Goal: Find contact information: Find contact information

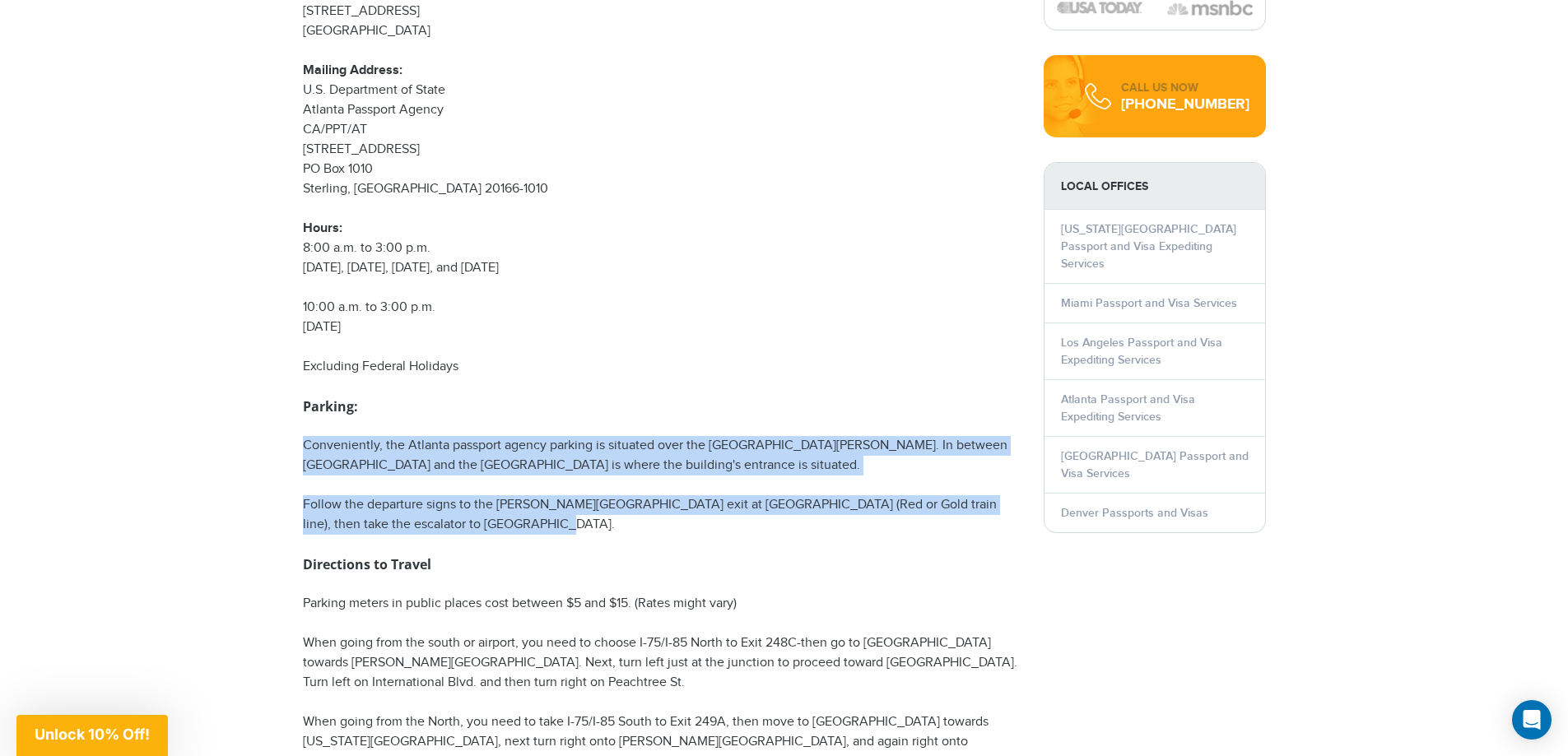
drag, startPoint x: 527, startPoint y: 511, endPoint x: 283, endPoint y: 398, distance: 268.9
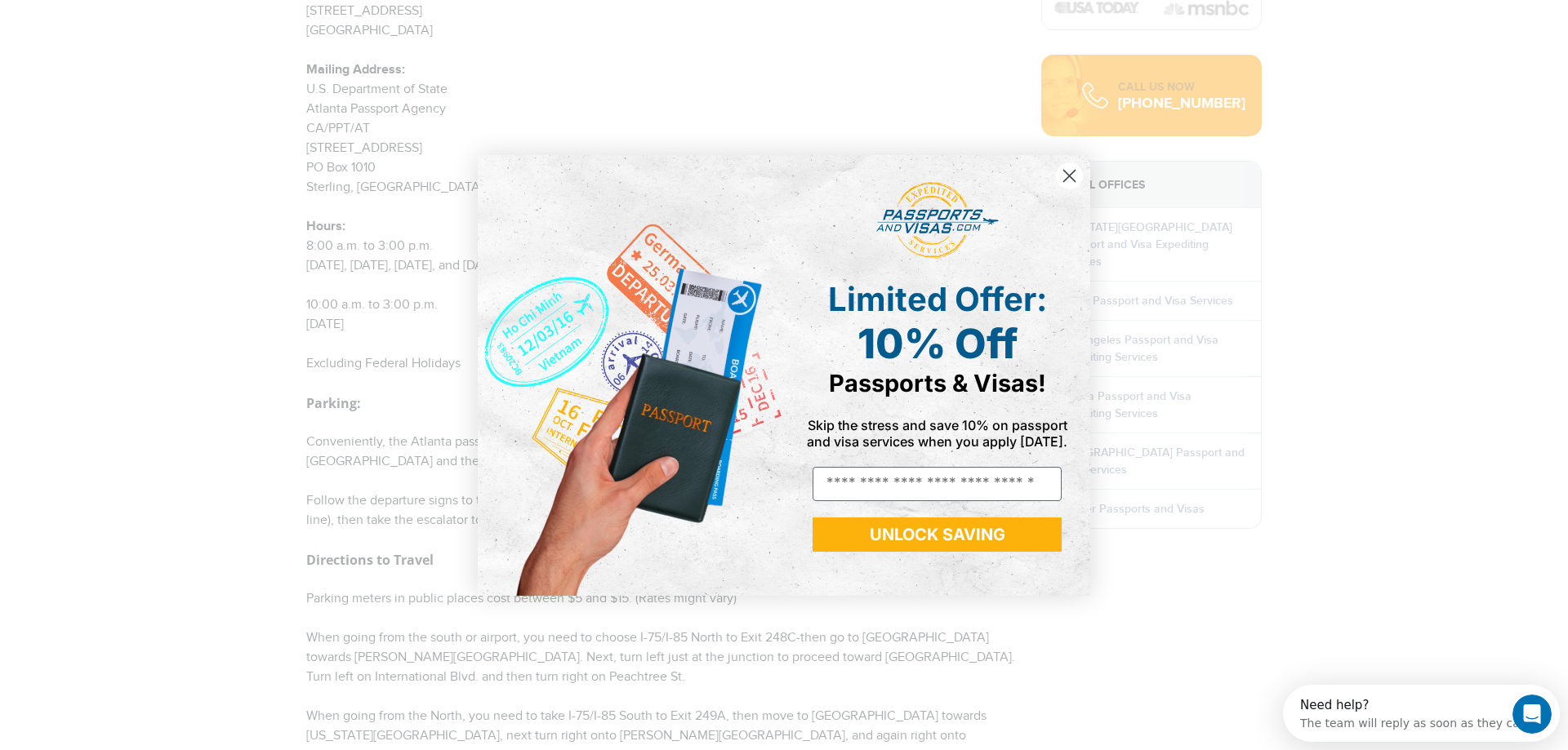
click at [1072, 172] on circle "Close dialog" at bounding box center [1070, 175] width 27 height 27
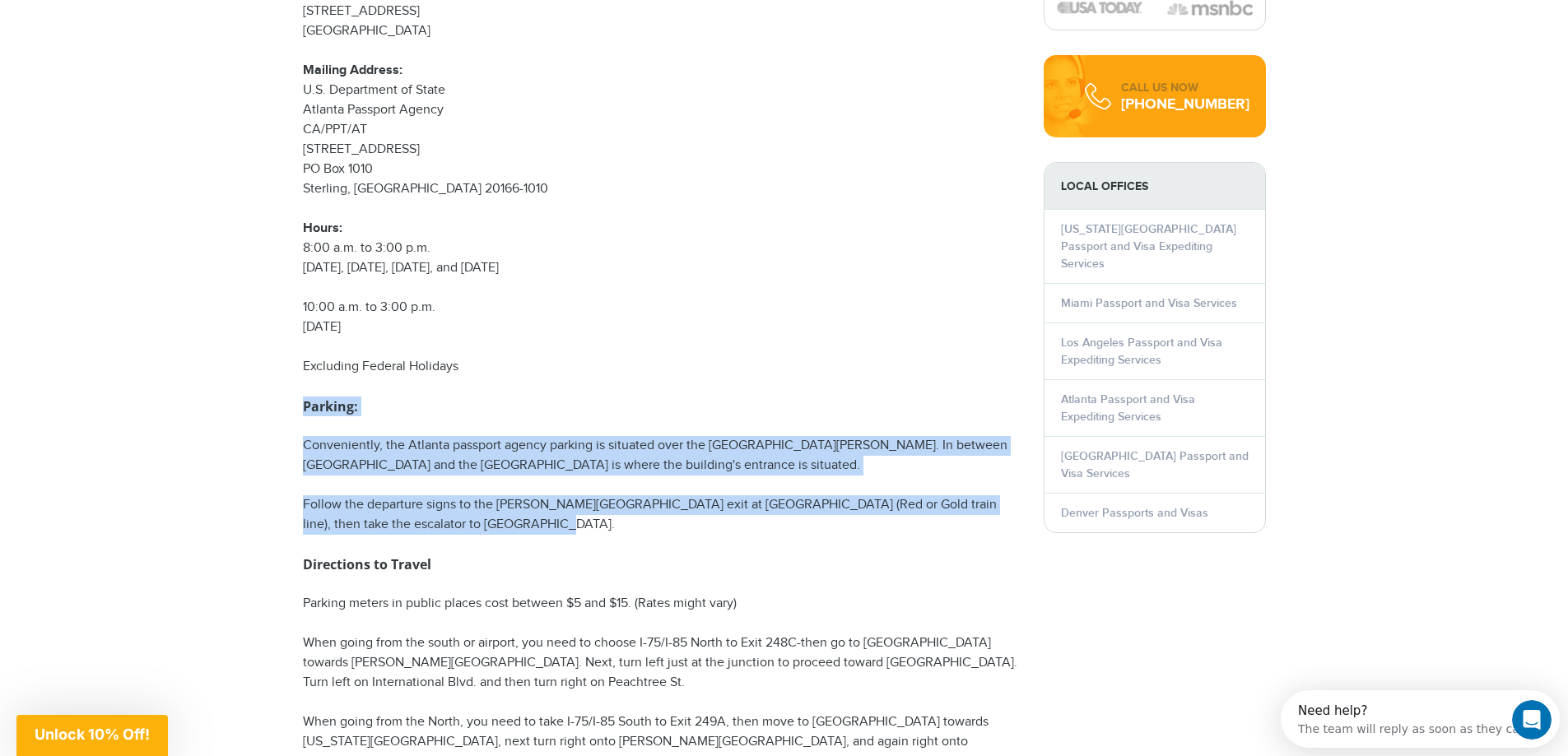
drag, startPoint x: 516, startPoint y: 500, endPoint x: 272, endPoint y: 368, distance: 277.4
copy div "Parking: Conveniently, the Atlanta passport agency parking is situated over the…"
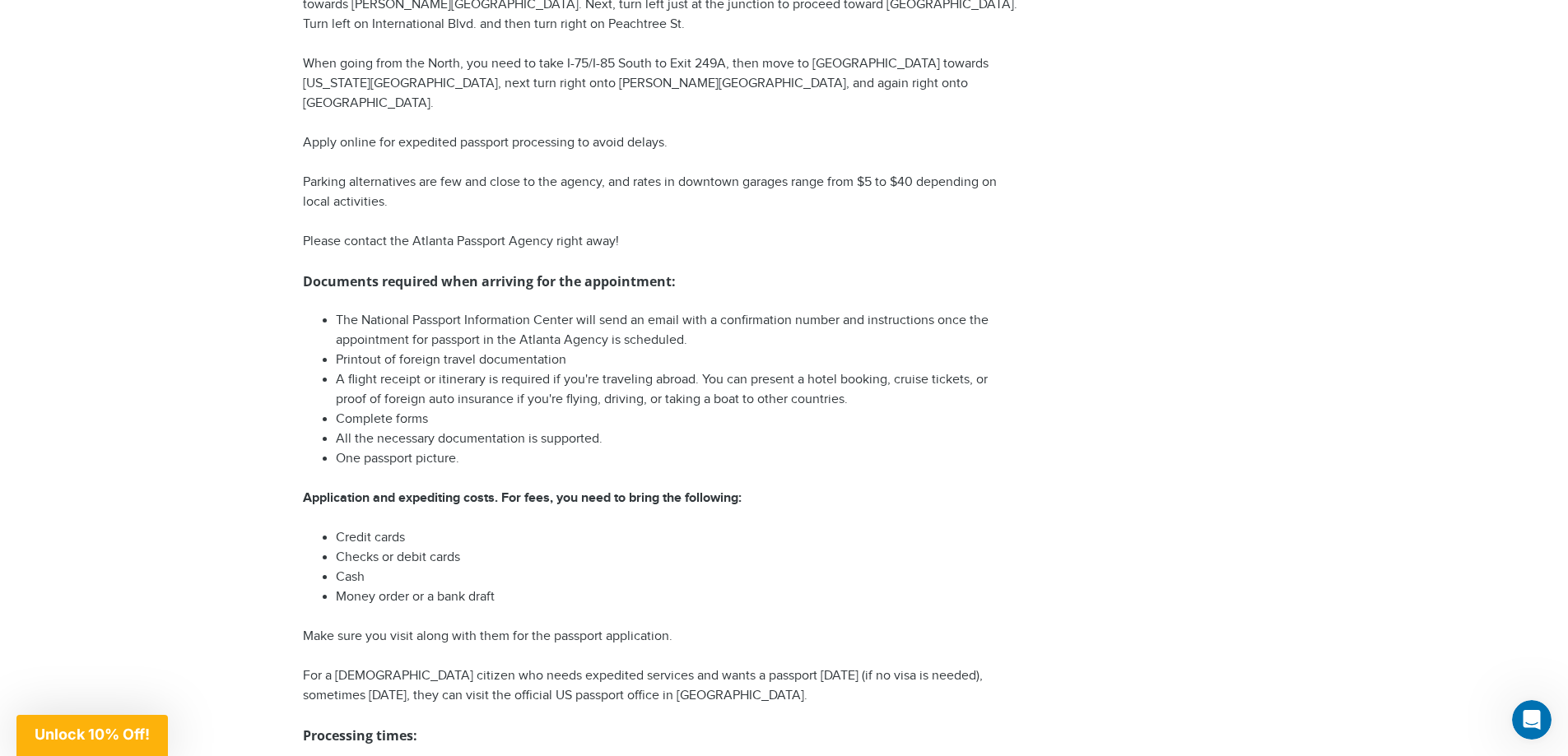
scroll to position [786, 0]
